Goal: Information Seeking & Learning: Compare options

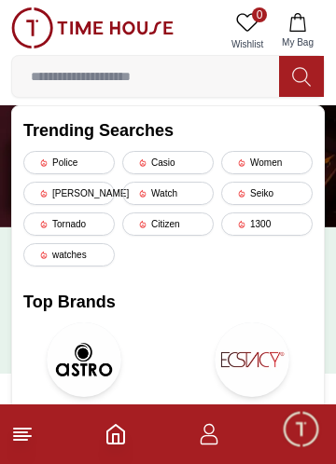
type input "*"
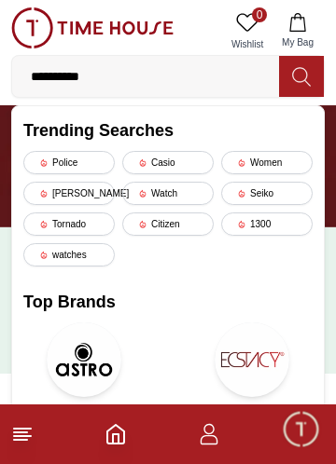
type input "**********"
click at [296, 72] on icon at bounding box center [301, 76] width 19 height 21
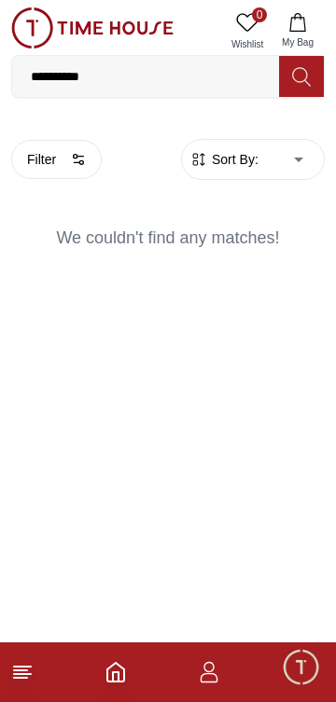
click at [115, 76] on input "**********" at bounding box center [145, 76] width 267 height 37
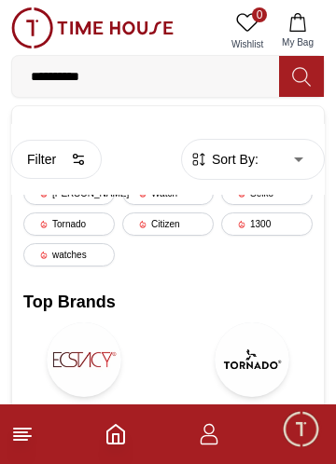
click at [161, 227] on div "Citizen" at bounding box center [167, 224] width 91 height 23
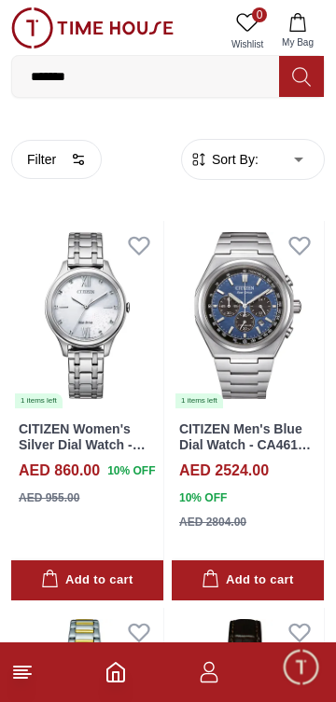
click at [45, 165] on button "Filter" at bounding box center [56, 159] width 90 height 39
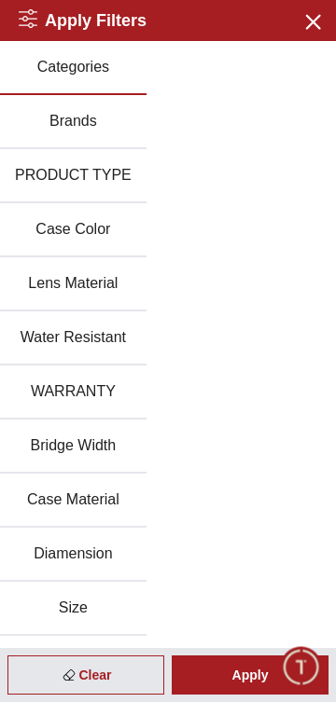
click at [111, 673] on div "Clear" at bounding box center [85, 674] width 157 height 39
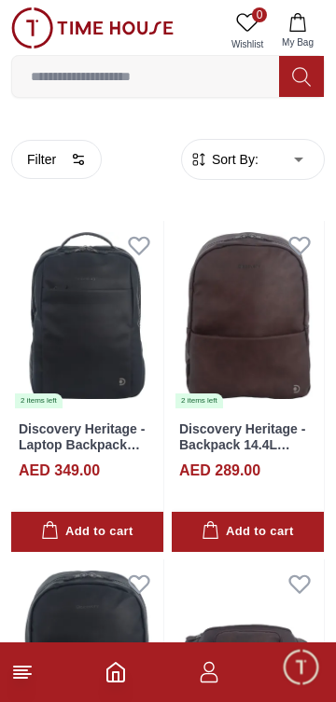
click at [133, 73] on input at bounding box center [145, 76] width 267 height 37
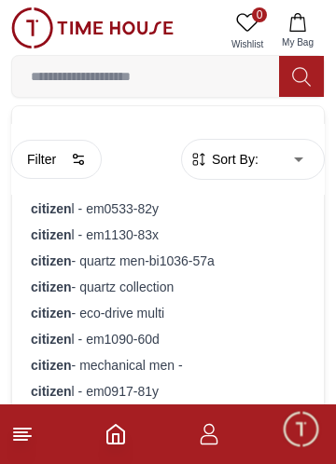
click at [72, 71] on input at bounding box center [145, 76] width 267 height 37
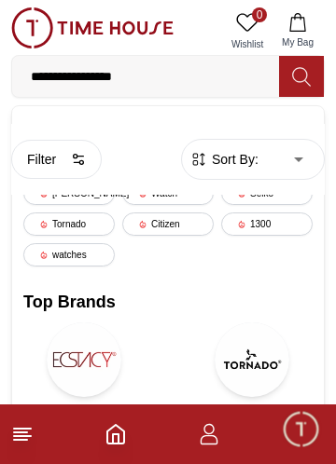
type input "**********"
click at [300, 76] on icon at bounding box center [301, 76] width 19 height 21
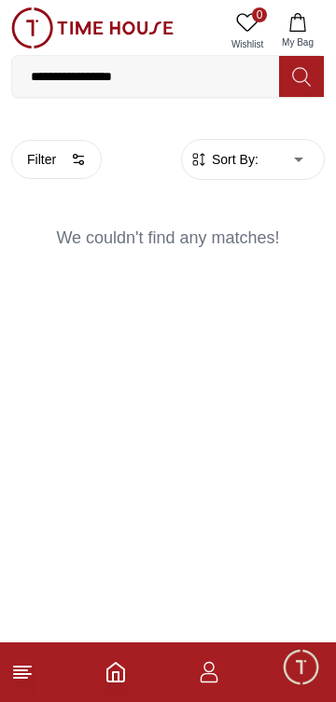
click at [146, 82] on input "**********" at bounding box center [145, 76] width 267 height 37
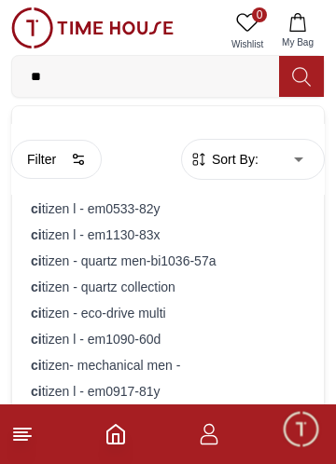
type input "*"
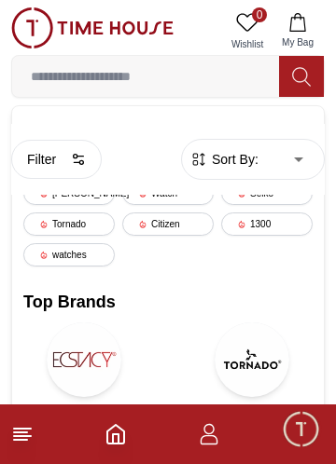
click at [172, 232] on div "Citizen" at bounding box center [167, 224] width 91 height 23
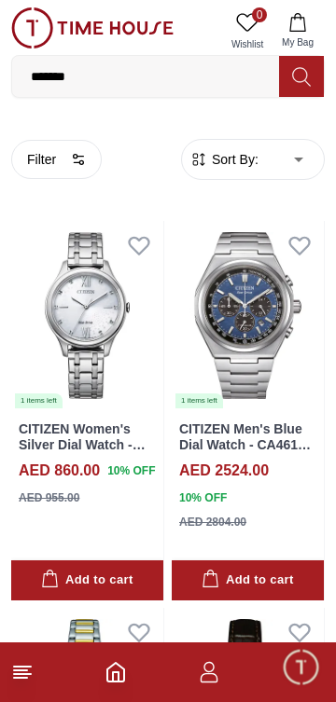
click at [65, 157] on button "Filter" at bounding box center [56, 159] width 90 height 39
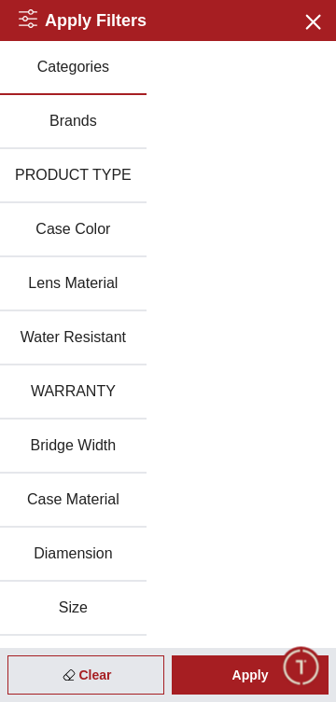
click at [79, 128] on button "Brands" at bounding box center [73, 122] width 146 height 54
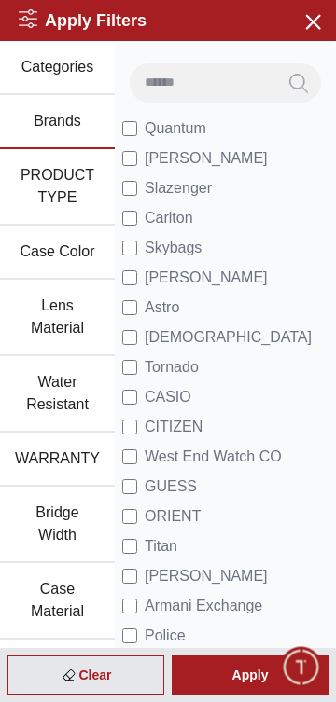
click at [65, 199] on button "PRODUCT TYPE" at bounding box center [57, 187] width 115 height 76
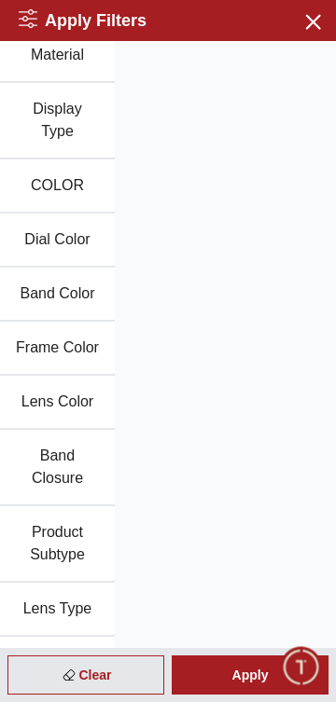
scroll to position [805, 0]
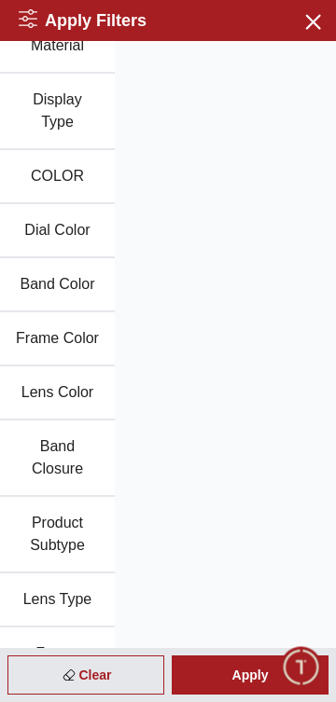
click at [44, 558] on button "Product Subtype" at bounding box center [57, 535] width 115 height 76
click at [33, 558] on button "Product Subtype" at bounding box center [57, 535] width 115 height 76
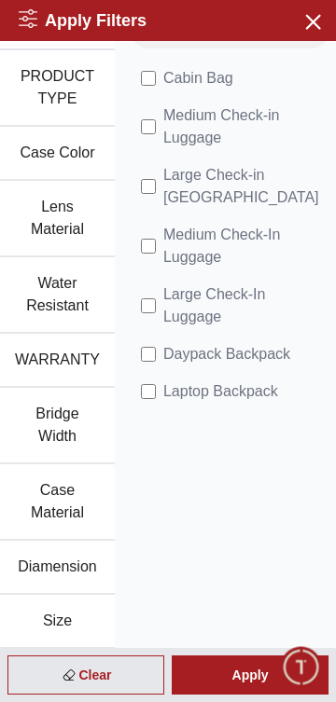
scroll to position [0, 0]
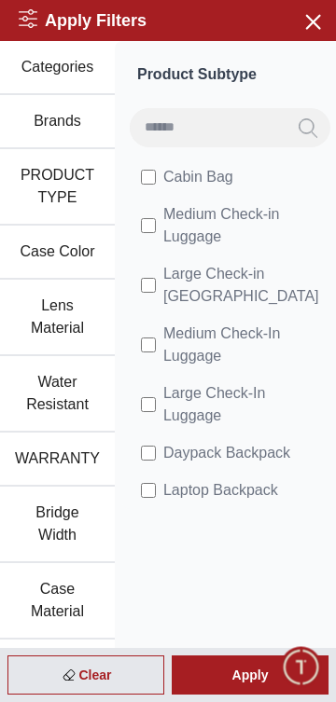
click at [76, 462] on button "WARRANTY" at bounding box center [57, 460] width 115 height 54
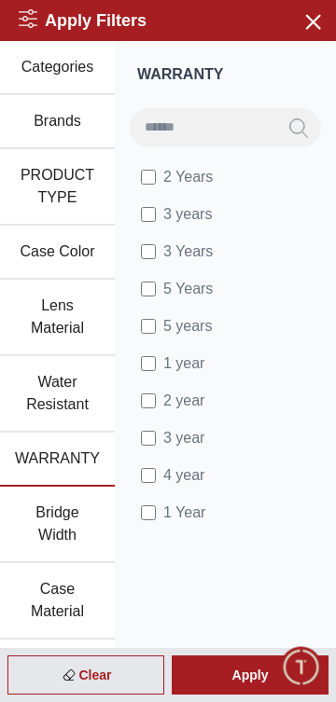
click at [47, 202] on button "PRODUCT TYPE" at bounding box center [57, 187] width 115 height 76
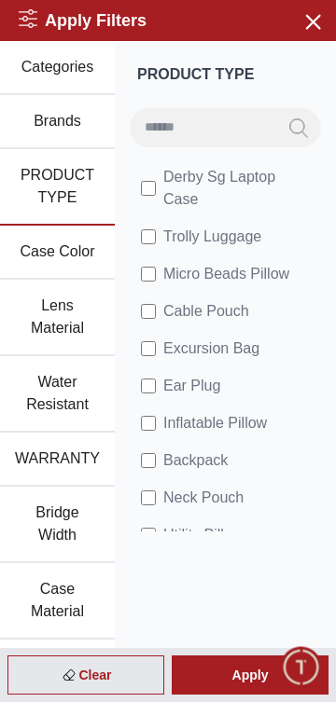
click at [56, 117] on button "Brands" at bounding box center [57, 122] width 115 height 54
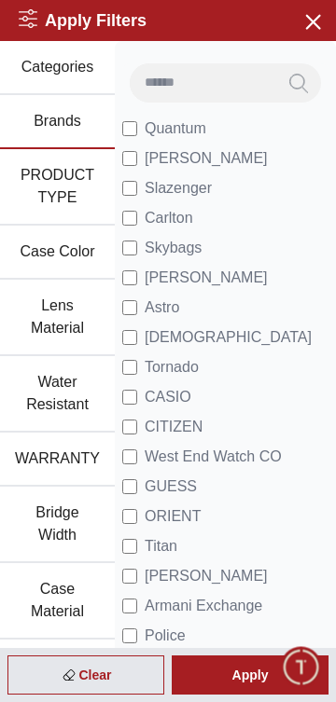
click at [294, 79] on icon "Search" at bounding box center [298, 83] width 19 height 21
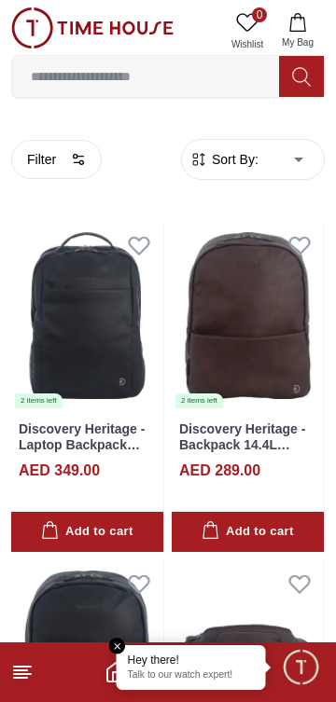
click at [68, 156] on button "Filter" at bounding box center [56, 159] width 90 height 39
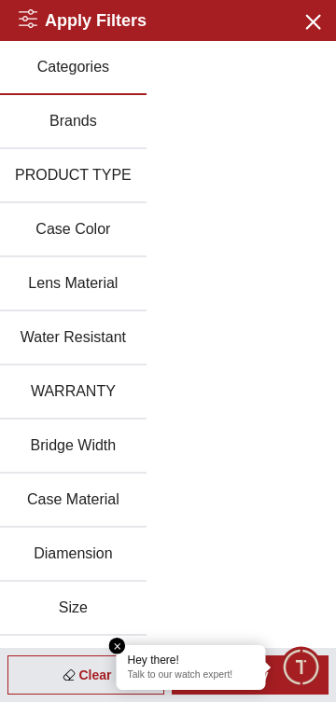
click at [310, 15] on icon "button" at bounding box center [311, 20] width 23 height 23
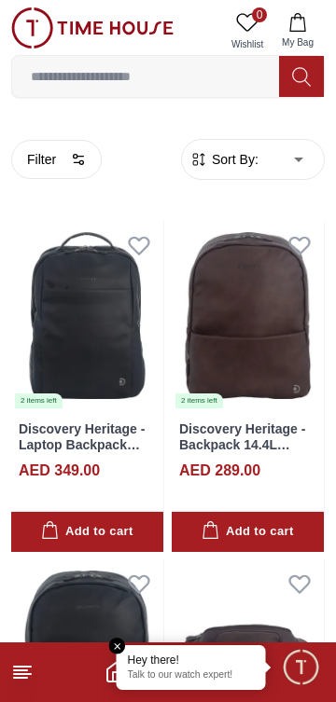
click at [73, 83] on input at bounding box center [145, 76] width 267 height 37
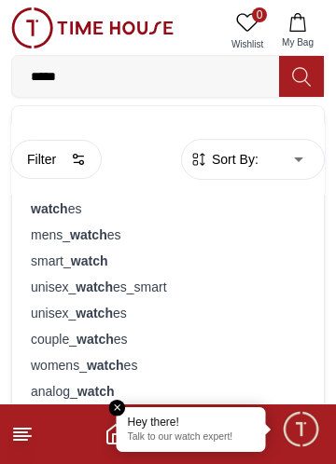
type input "*****"
click at [99, 240] on strong "watch" at bounding box center [88, 234] width 37 height 15
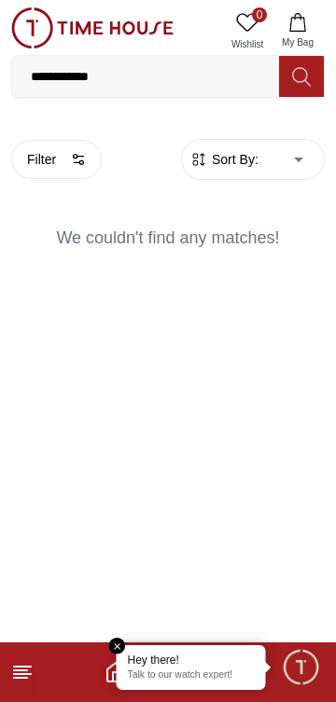
click at [37, 159] on button "Filter" at bounding box center [56, 159] width 90 height 39
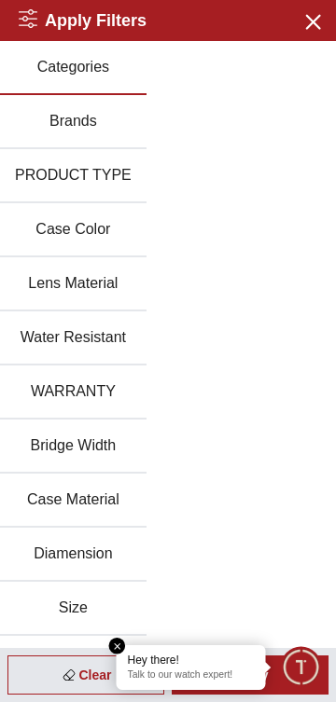
click at [49, 125] on button "Brands" at bounding box center [73, 122] width 146 height 54
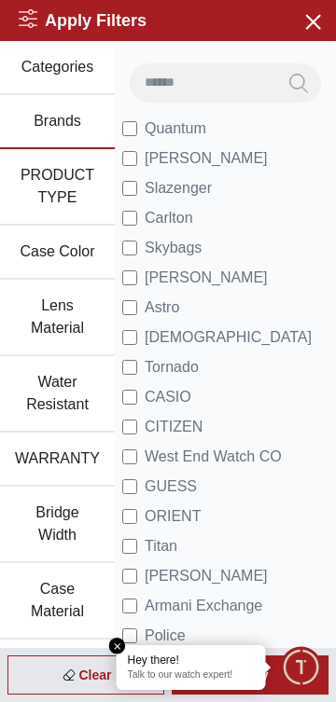
click at [150, 423] on span "CITIZEN" at bounding box center [174, 427] width 58 height 22
click at [201, 88] on input at bounding box center [203, 81] width 146 height 37
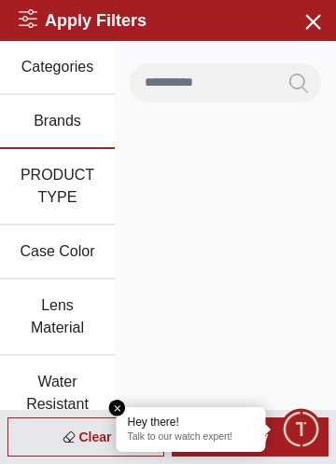
type input "**********"
click at [301, 78] on icon "Search" at bounding box center [298, 83] width 19 height 21
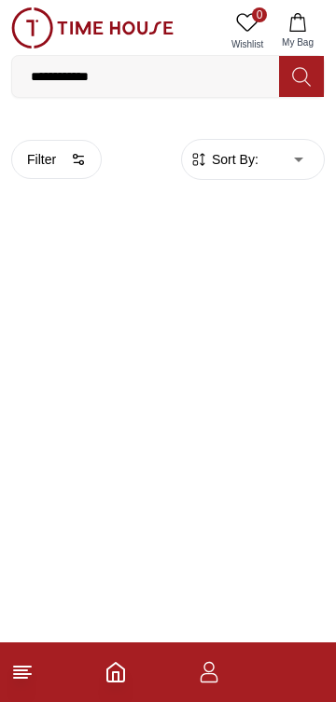
click at [148, 78] on input "**********" at bounding box center [145, 76] width 267 height 37
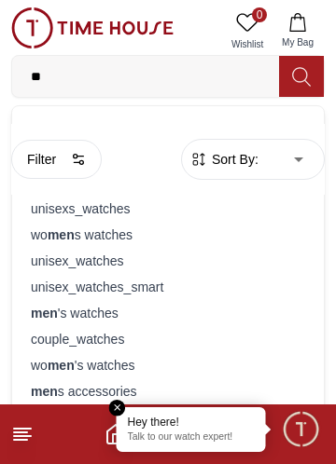
type input "*"
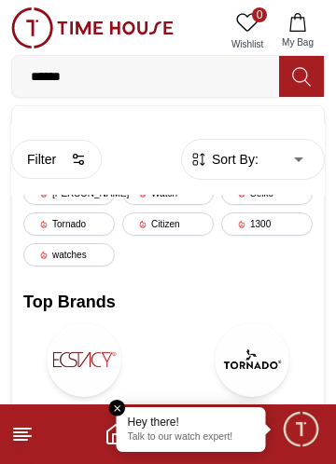
type input "******"
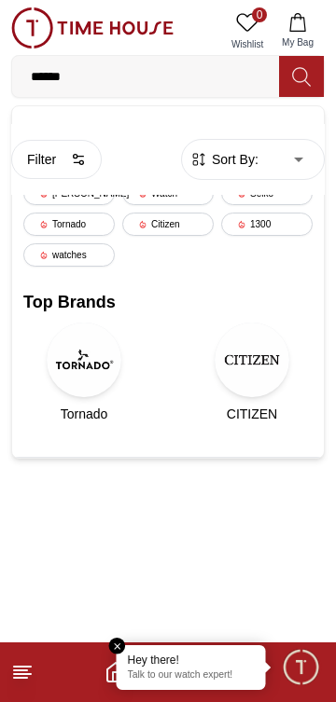
click at [263, 366] on img at bounding box center [251, 360] width 75 height 75
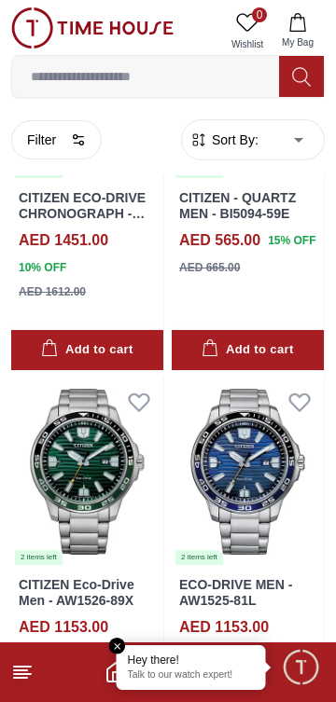
scroll to position [7502, 0]
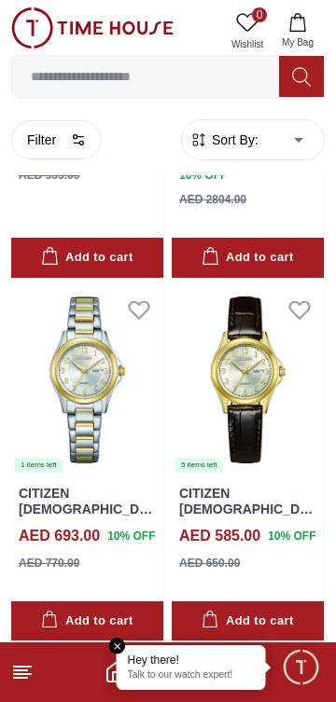
scroll to position [710, 0]
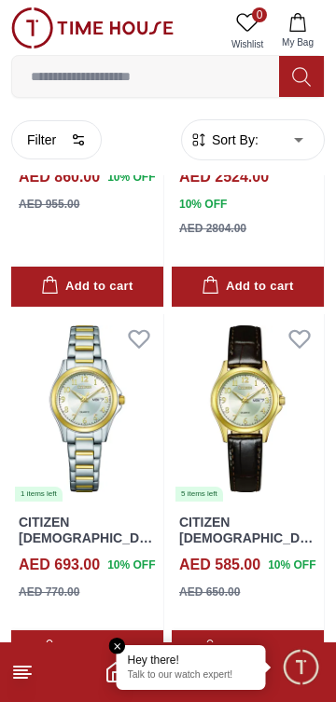
click at [193, 83] on input at bounding box center [145, 76] width 267 height 37
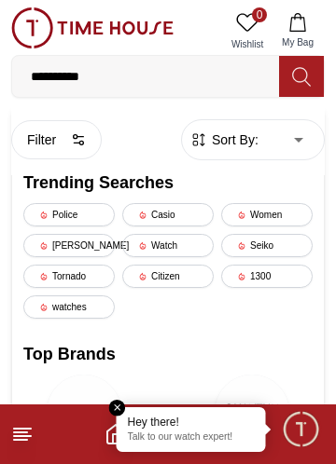
type input "**********"
click at [311, 65] on button at bounding box center [301, 76] width 45 height 41
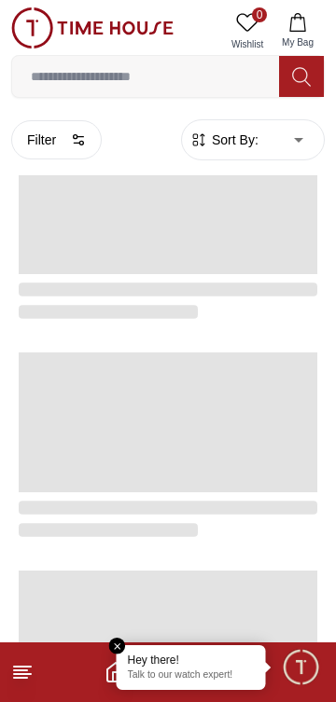
scroll to position [3387, 0]
